Goal: Register for event/course

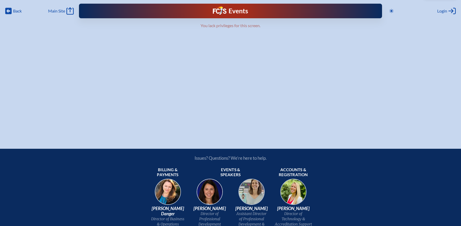
click at [146, 12] on div "Events Future Ready" at bounding box center [230, 11] width 303 height 15
click at [226, 10] on img at bounding box center [220, 10] width 14 height 8
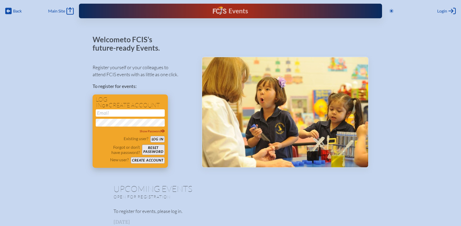
type input "[EMAIL_ADDRESS][DOMAIN_NAME]"
click at [158, 140] on button "Log in" at bounding box center [157, 139] width 14 height 7
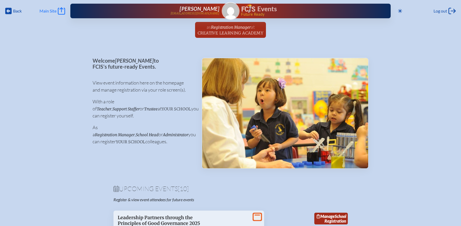
click at [46, 9] on span "Main Site" at bounding box center [47, 10] width 17 height 5
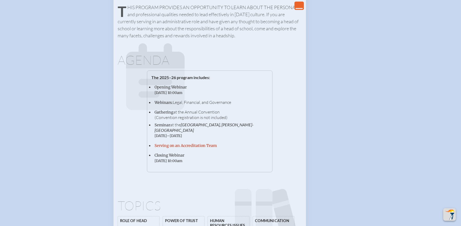
scroll to position [818, 0]
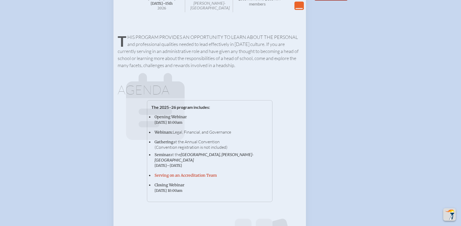
click at [167, 69] on p "This program provides an opportunity to learn about the personal and profession…" at bounding box center [210, 51] width 184 height 35
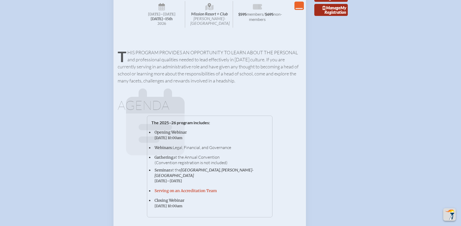
scroll to position [794, 0]
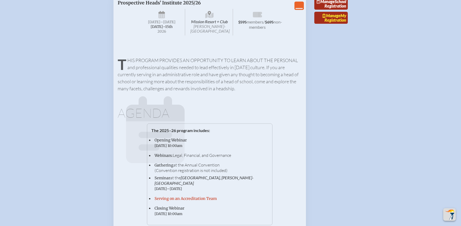
click at [339, 24] on link "Manage My Registration" at bounding box center [330, 18] width 33 height 12
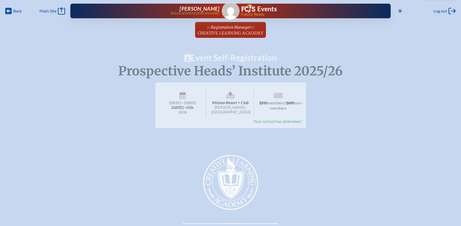
scroll to position [794, 0]
